Goal: Information Seeking & Learning: Understand process/instructions

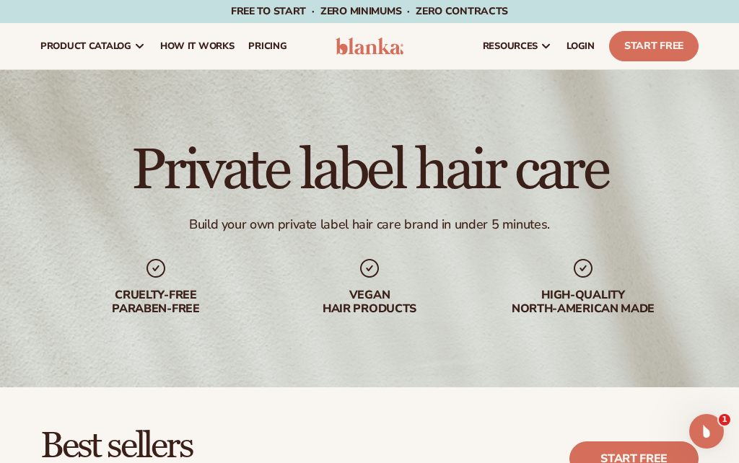
click at [196, 49] on span "How It Works" at bounding box center [197, 46] width 74 height 12
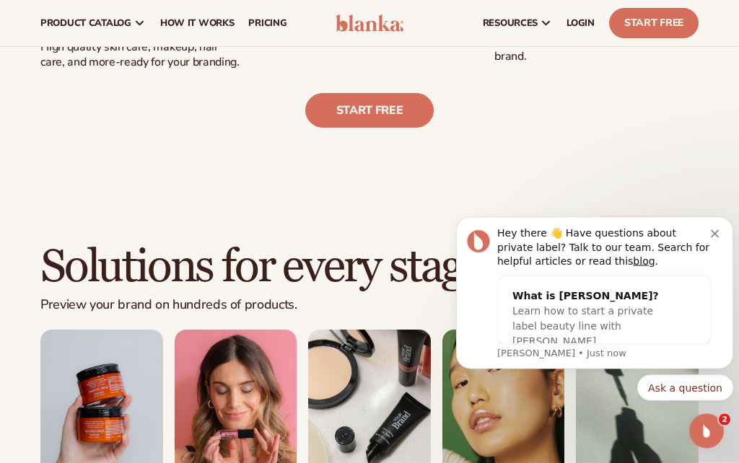
scroll to position [623, 0]
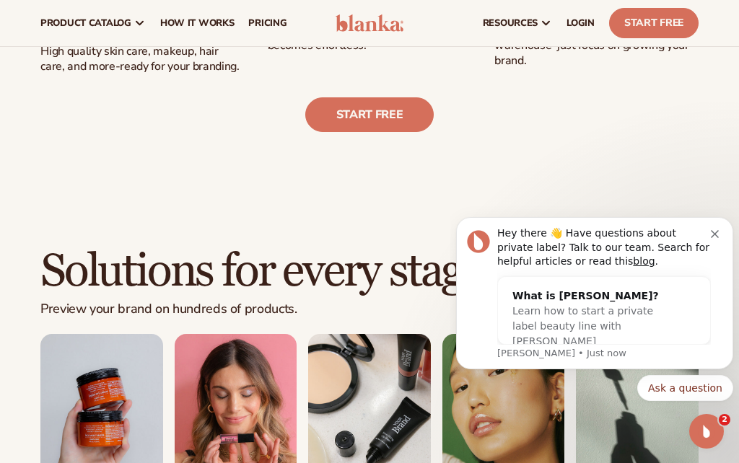
click at [708, 228] on div "Hey there 👋 Have questions about private label? Talk to our team. Search for he…" at bounding box center [604, 248] width 214 height 43
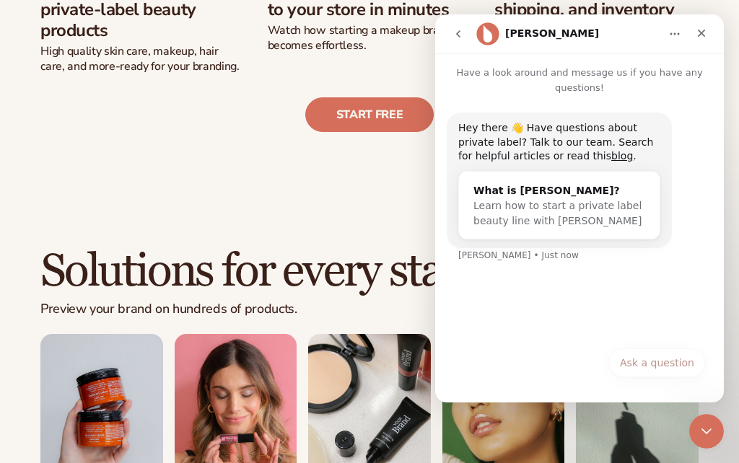
scroll to position [0, 0]
click at [697, 23] on div "Close" at bounding box center [701, 33] width 26 height 26
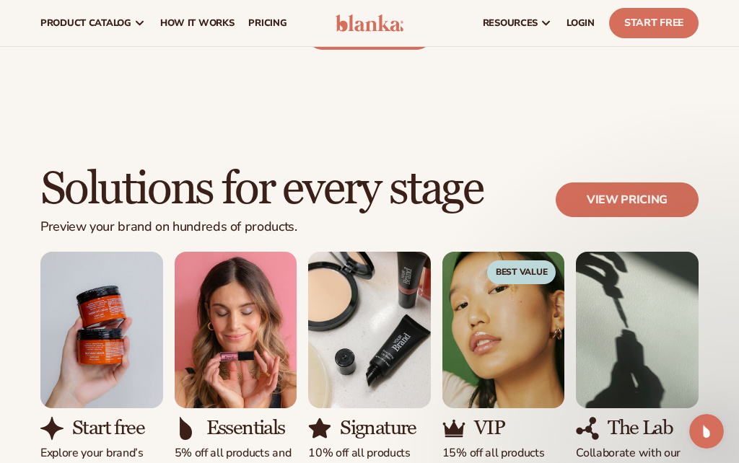
scroll to position [704, 0]
